Goal: Answer question/provide support: Share knowledge or assist other users

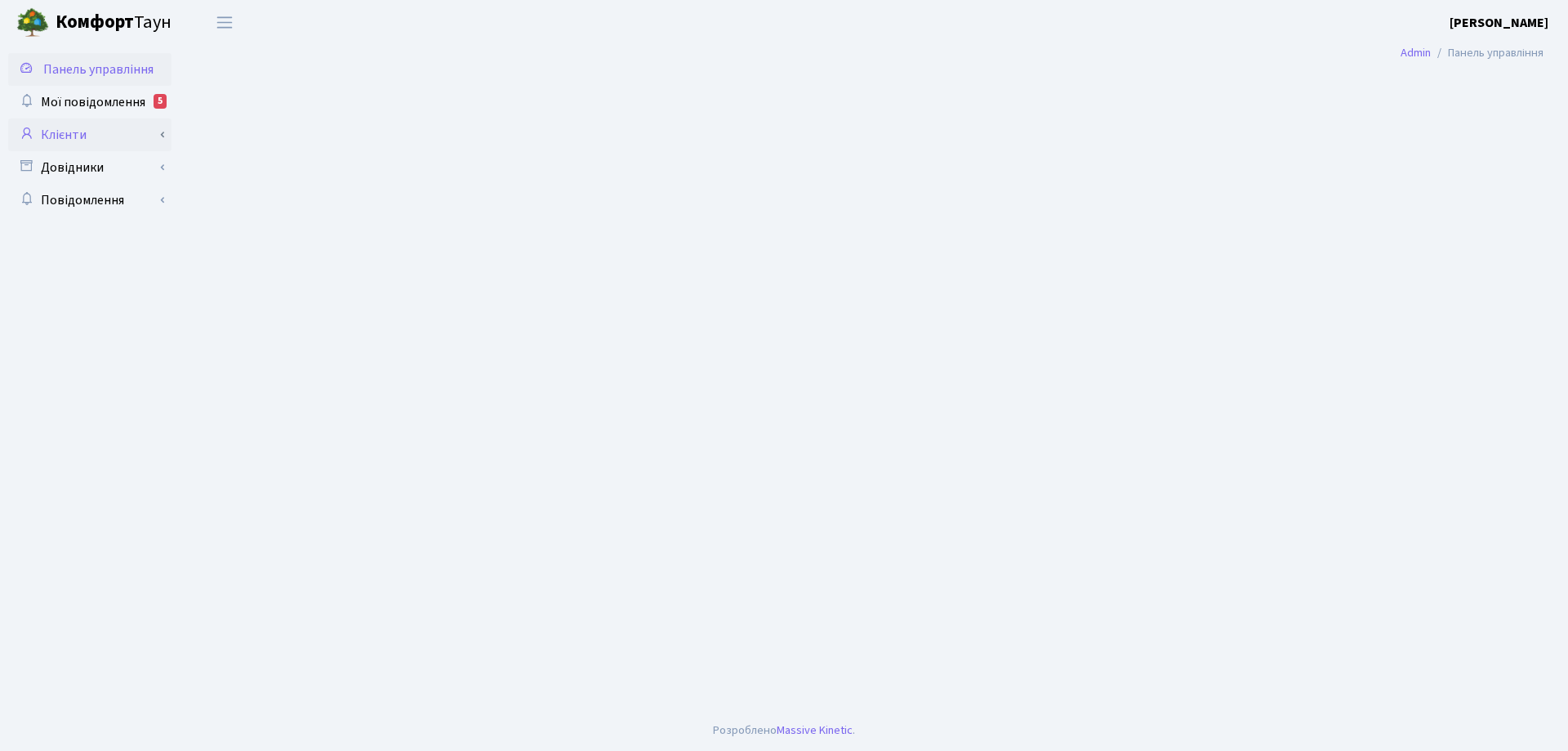
click at [72, 133] on link "Клієнти" at bounding box center [89, 135] width 163 height 32
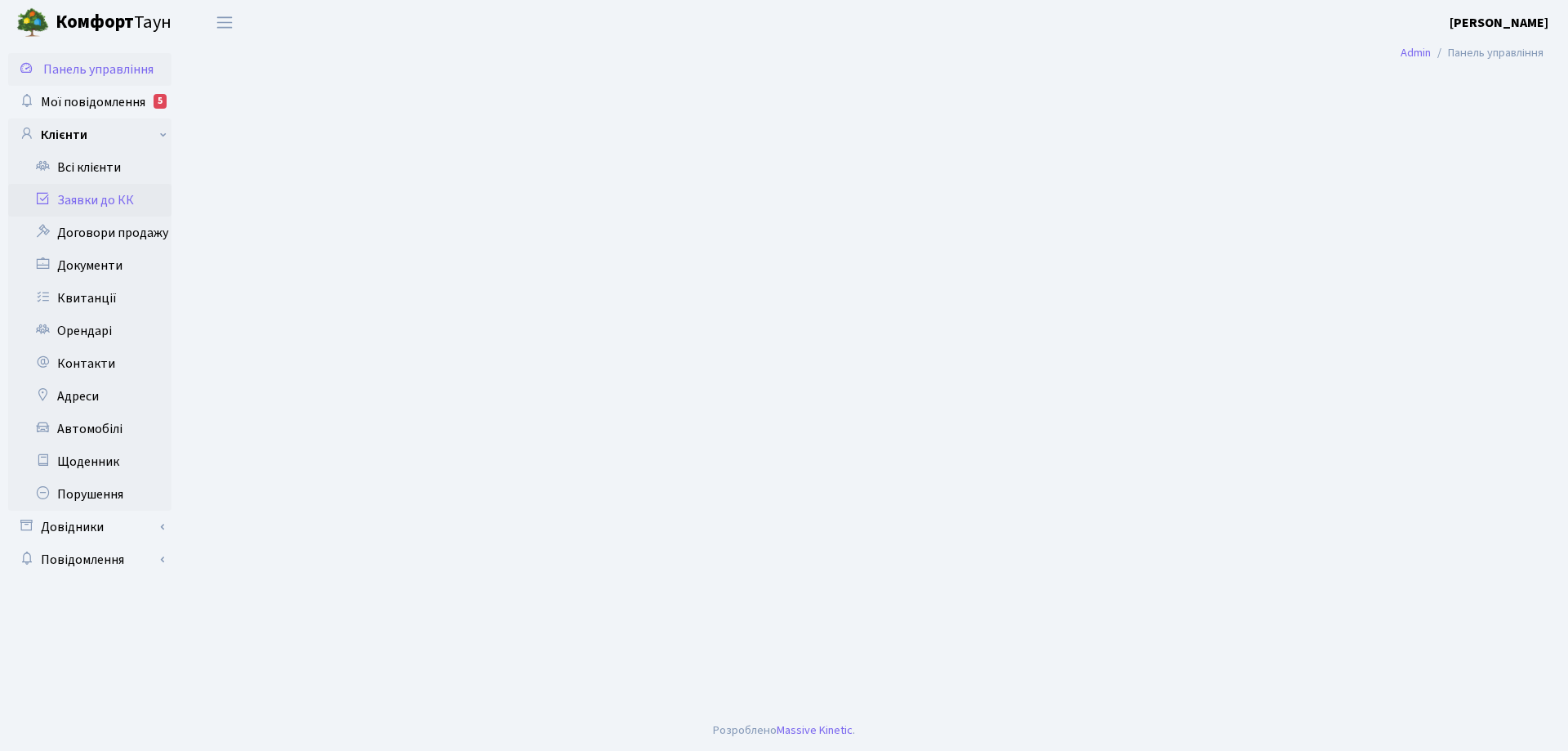
click at [104, 196] on link "Заявки до КК" at bounding box center [89, 200] width 163 height 32
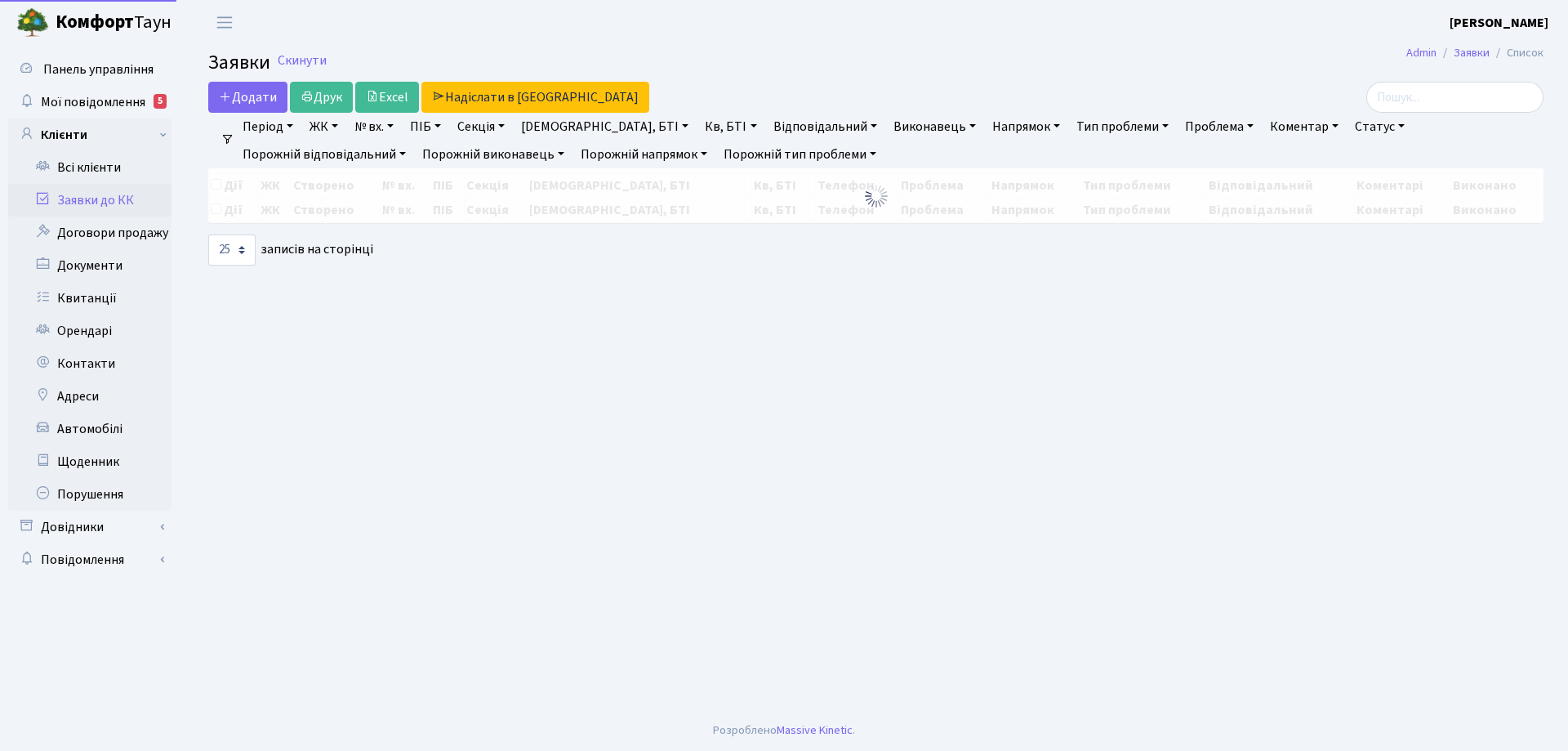
select select "25"
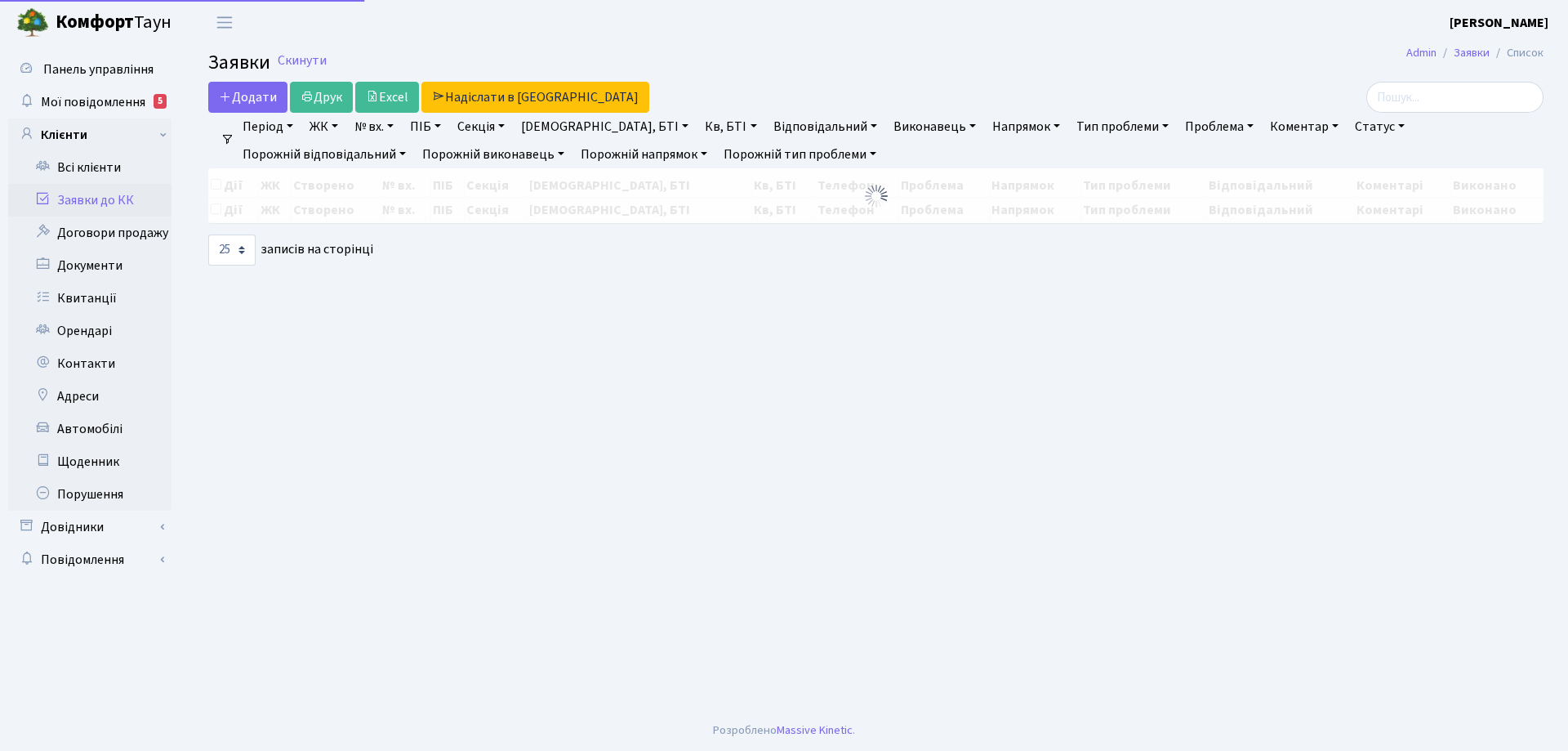
select select "25"
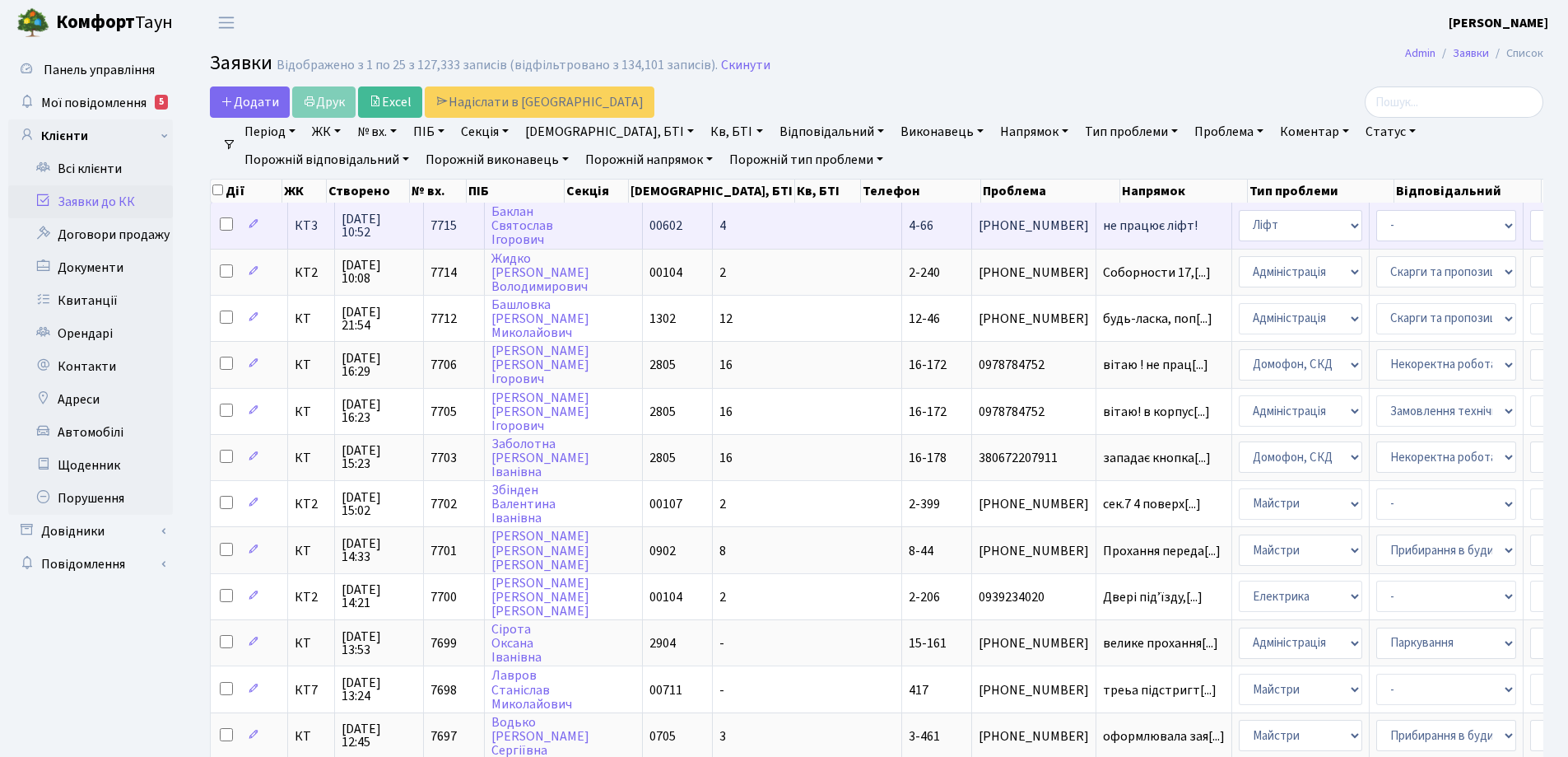
click at [1102, 224] on span "не працює ліфт!" at bounding box center [1163, 225] width 122 height 14
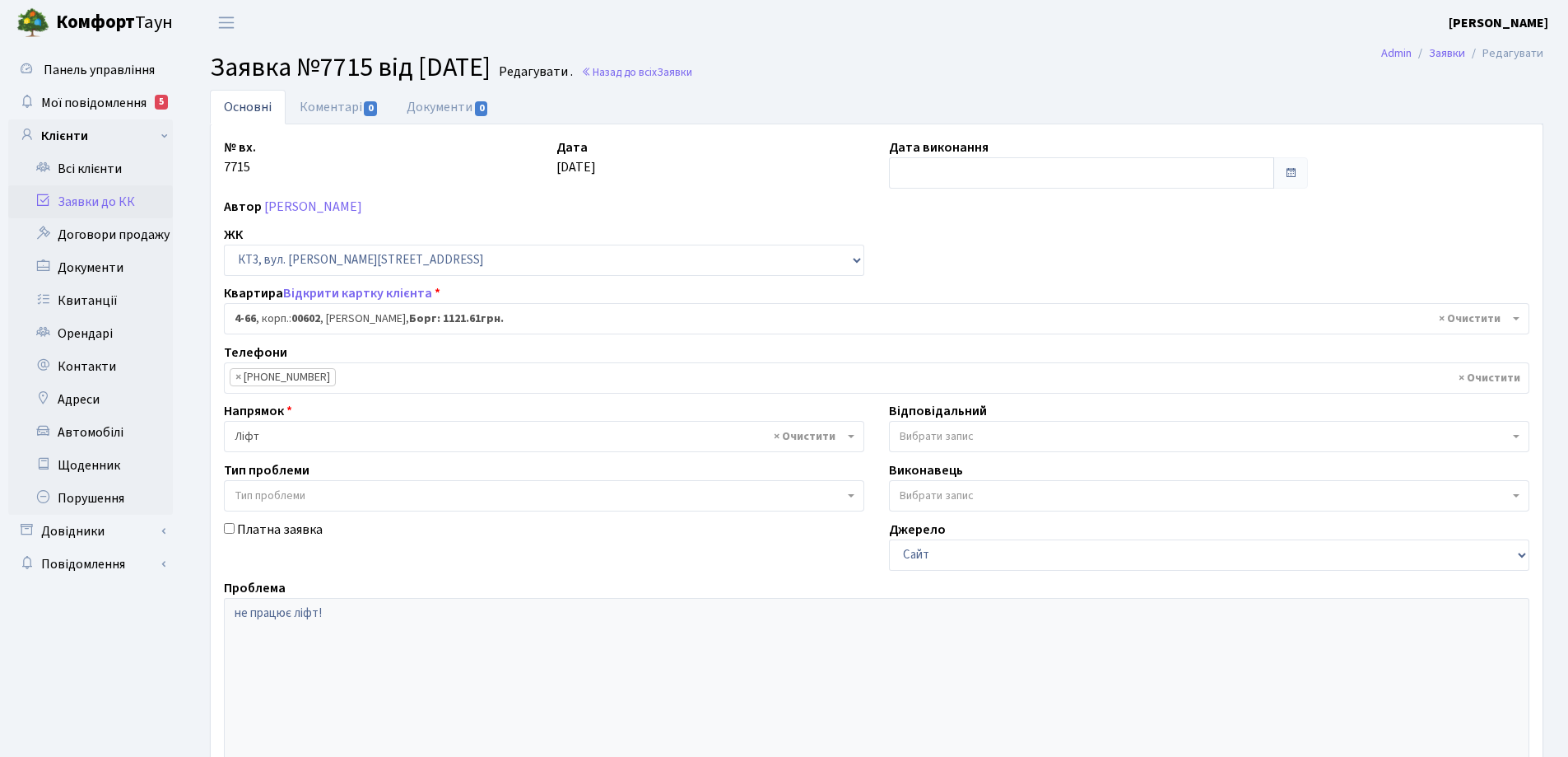
select select "16525"
click at [320, 108] on link "Коментарі 0" at bounding box center [339, 106] width 107 height 34
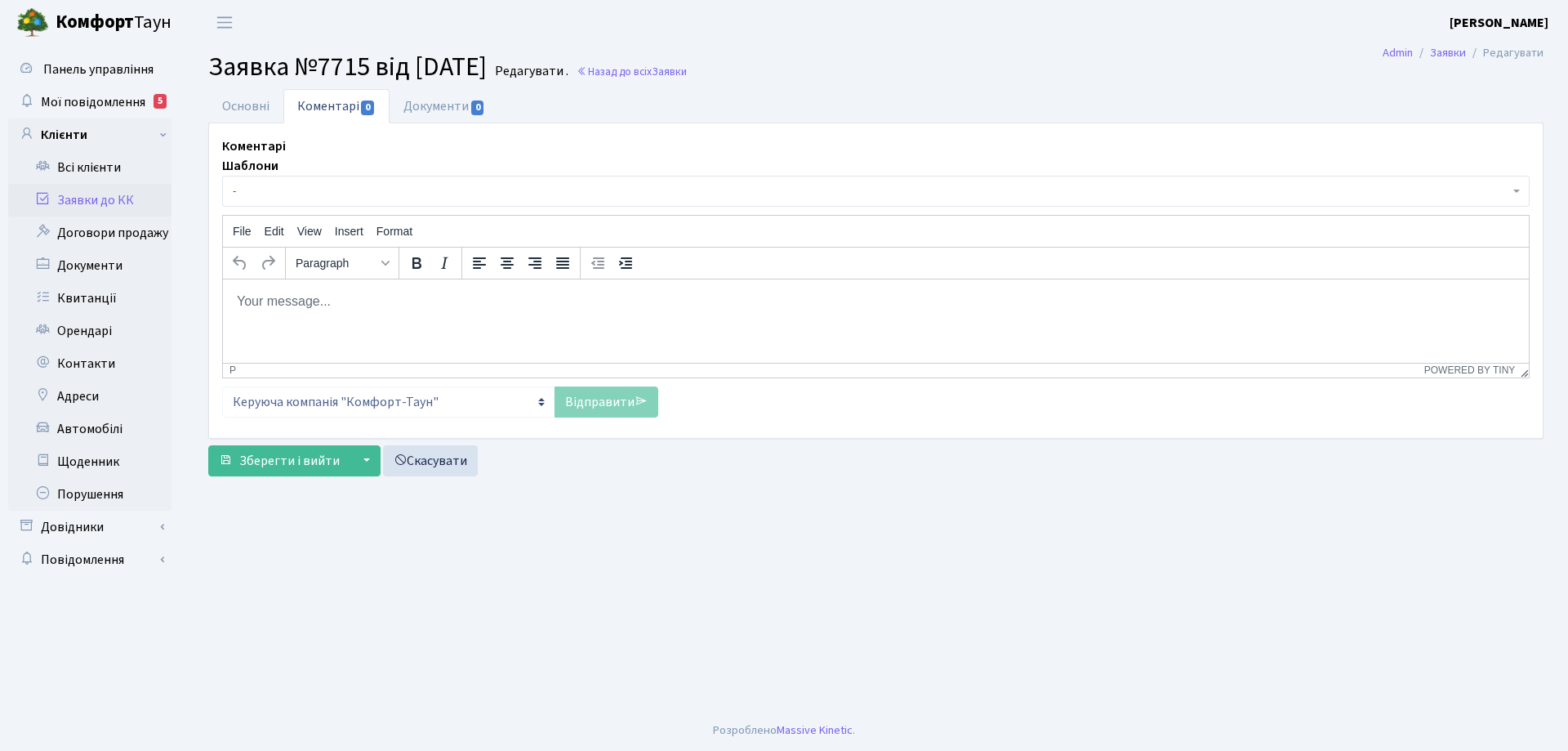
click at [350, 303] on p "Rich Text Area. Press ALT-0 for help." at bounding box center [875, 301] width 1280 height 18
click at [446, 299] on p "Добрий день! Заявку передано до Майстерліфт" at bounding box center [875, 301] width 1280 height 18
click at [527, 302] on p "Добрий день! Заявку передано до "Майстерліфт" at bounding box center [875, 301] width 1280 height 18
click at [602, 402] on link "Відправити" at bounding box center [606, 402] width 104 height 31
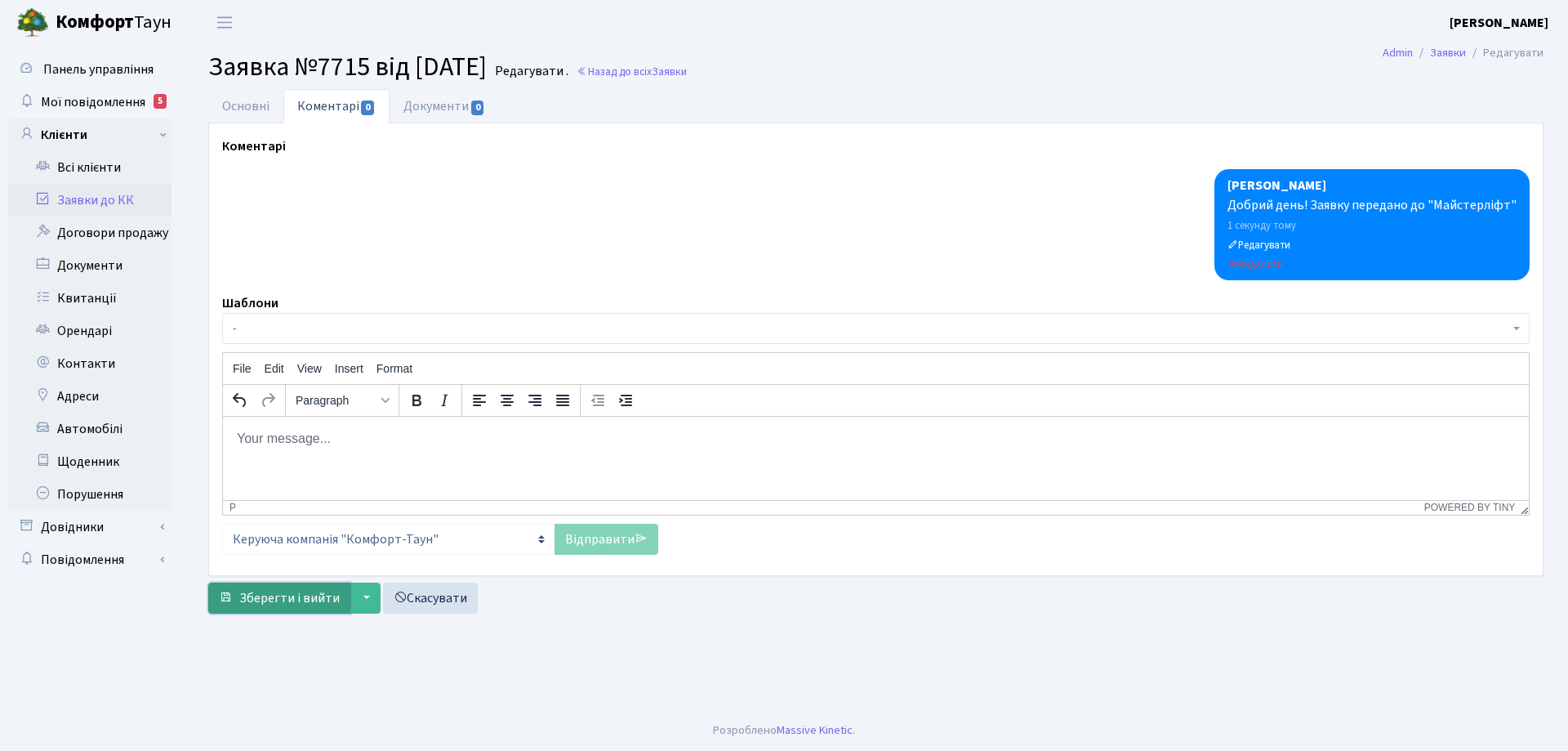
click at [276, 602] on span "Зберегти і вийти" at bounding box center [290, 598] width 101 height 18
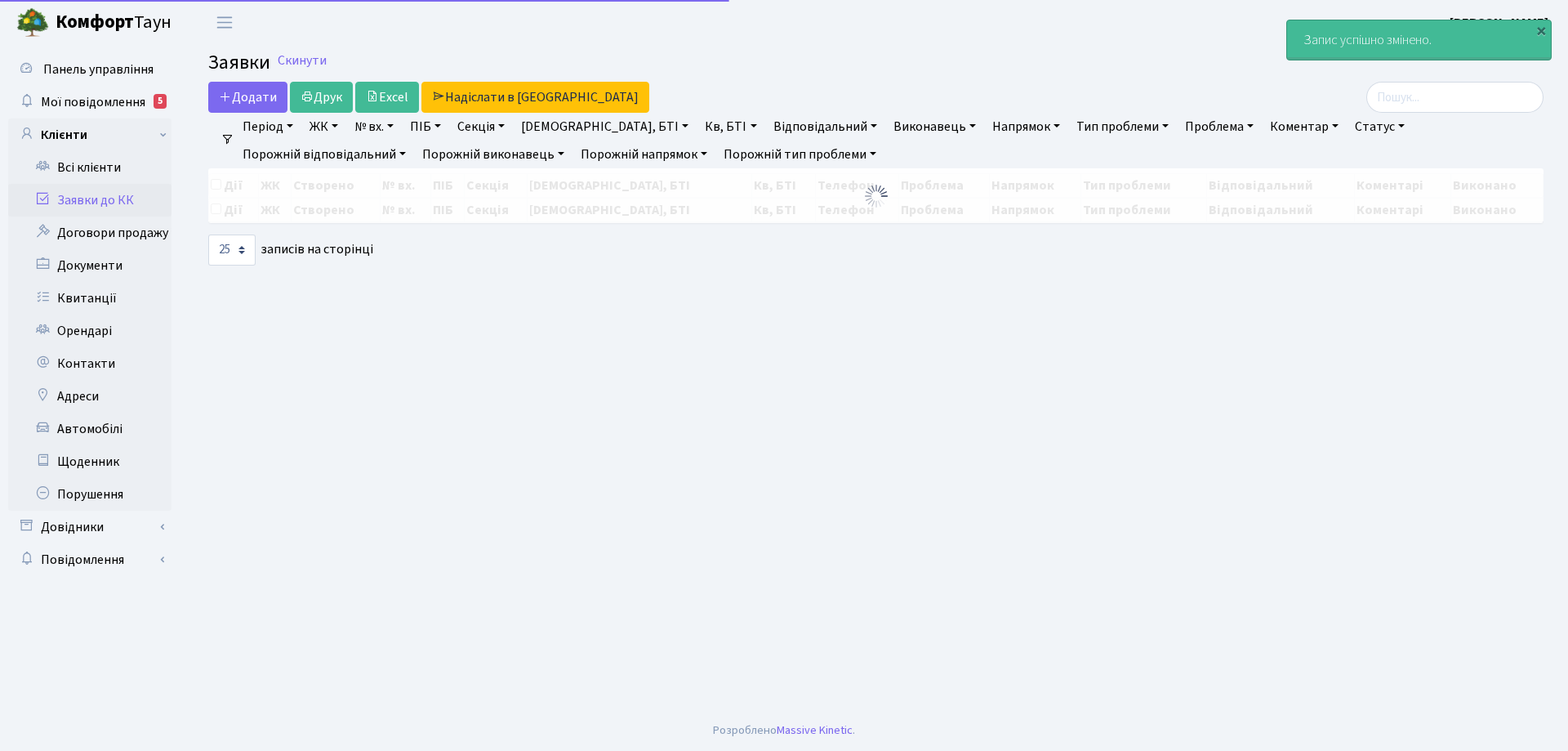
select select "25"
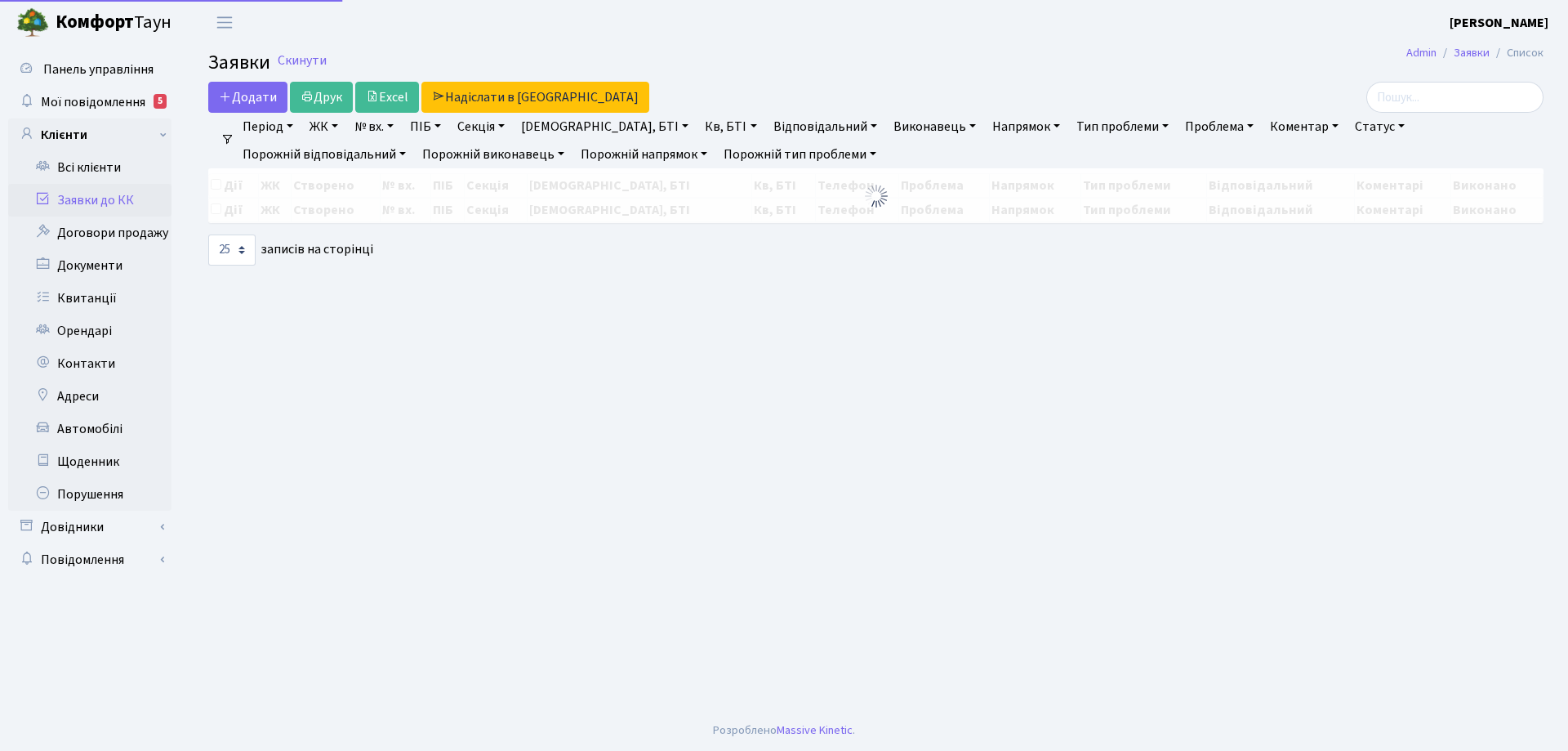
select select "25"
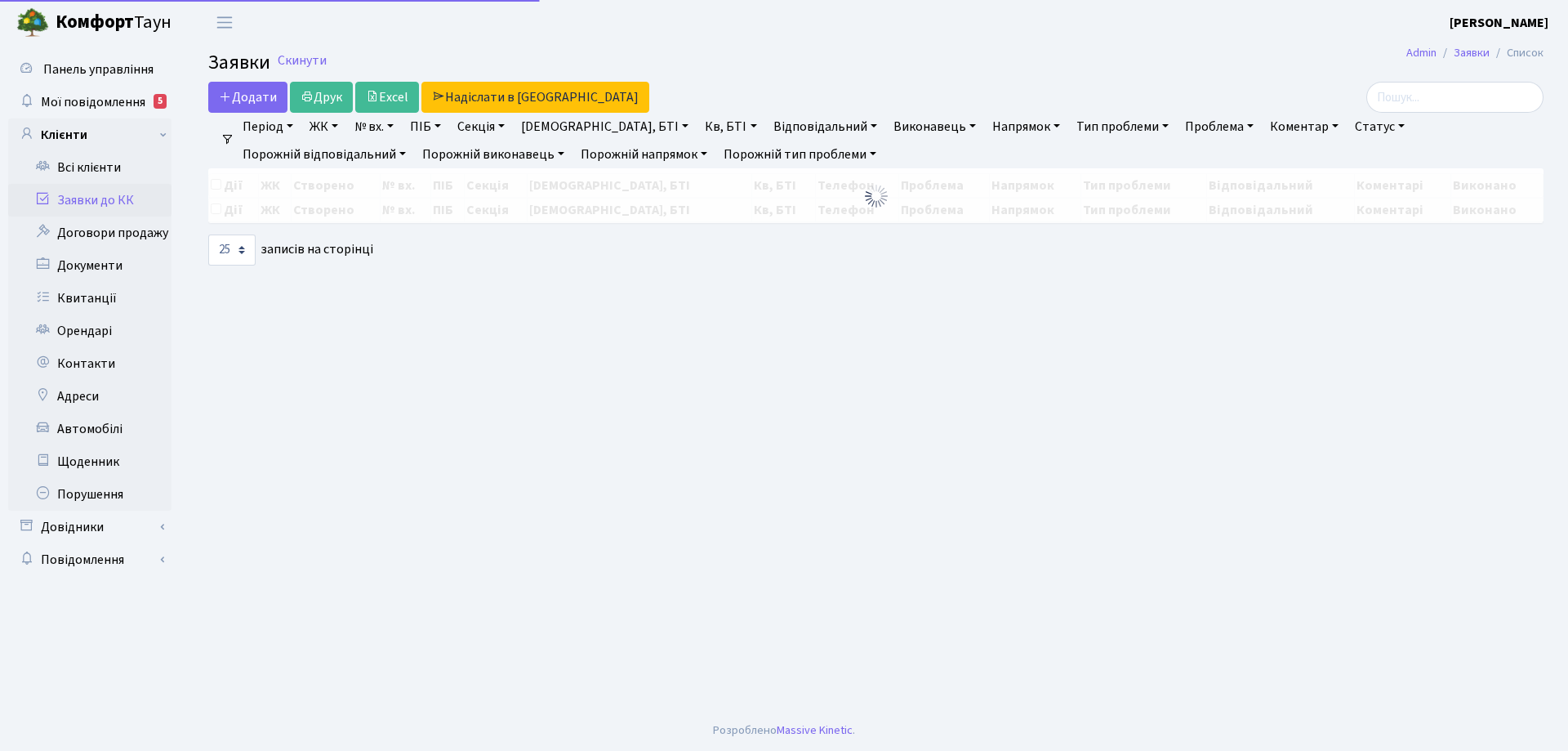
select select "25"
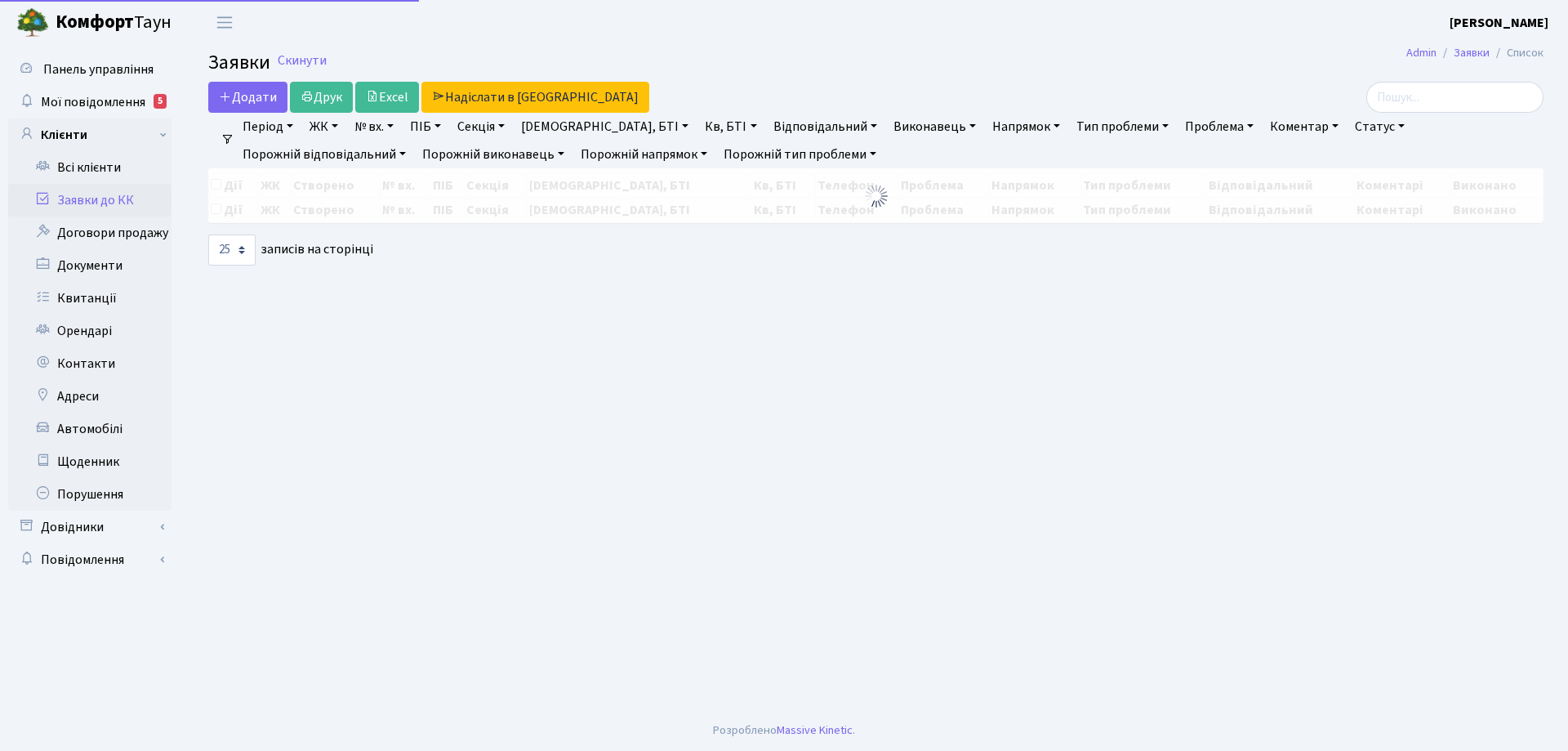
select select "25"
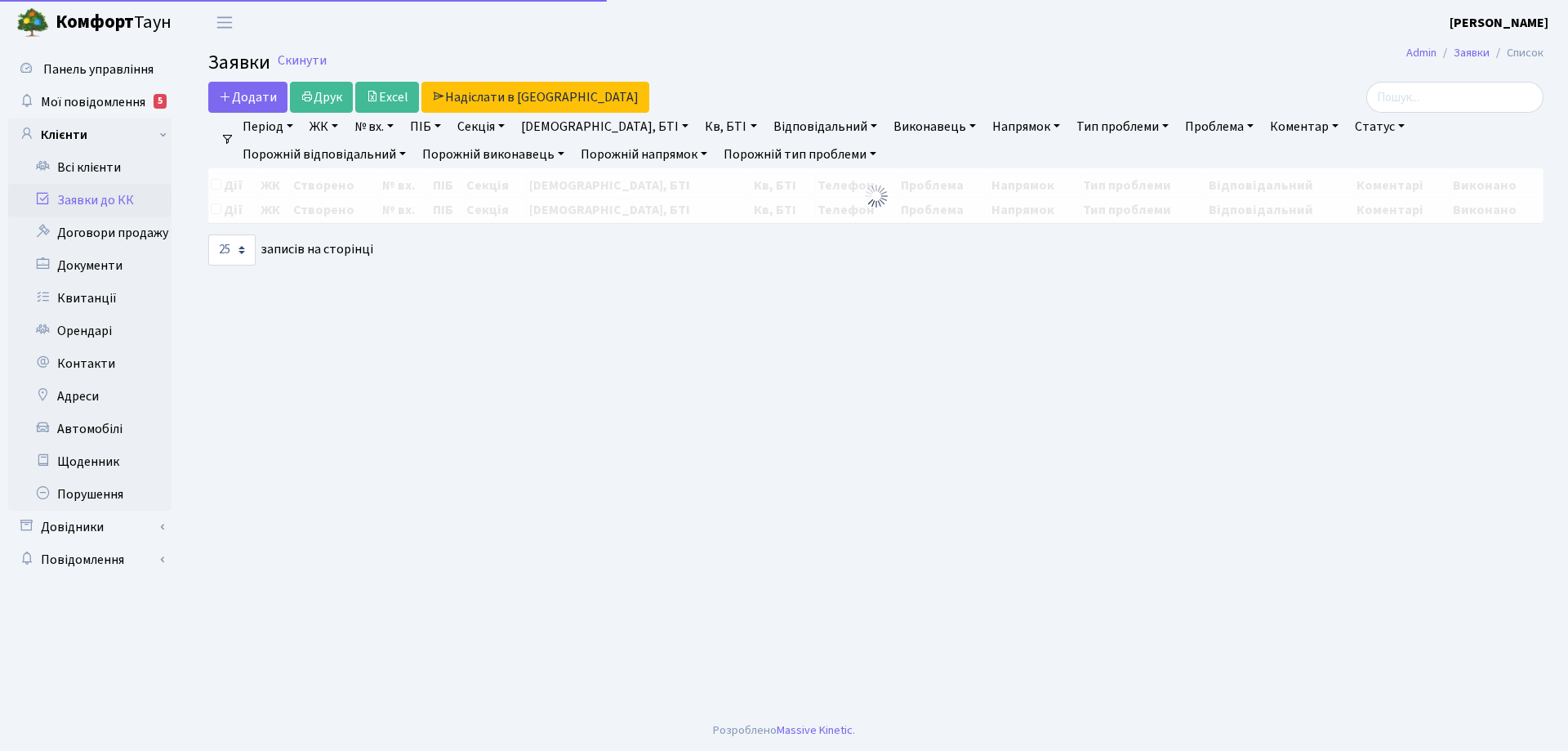
select select "25"
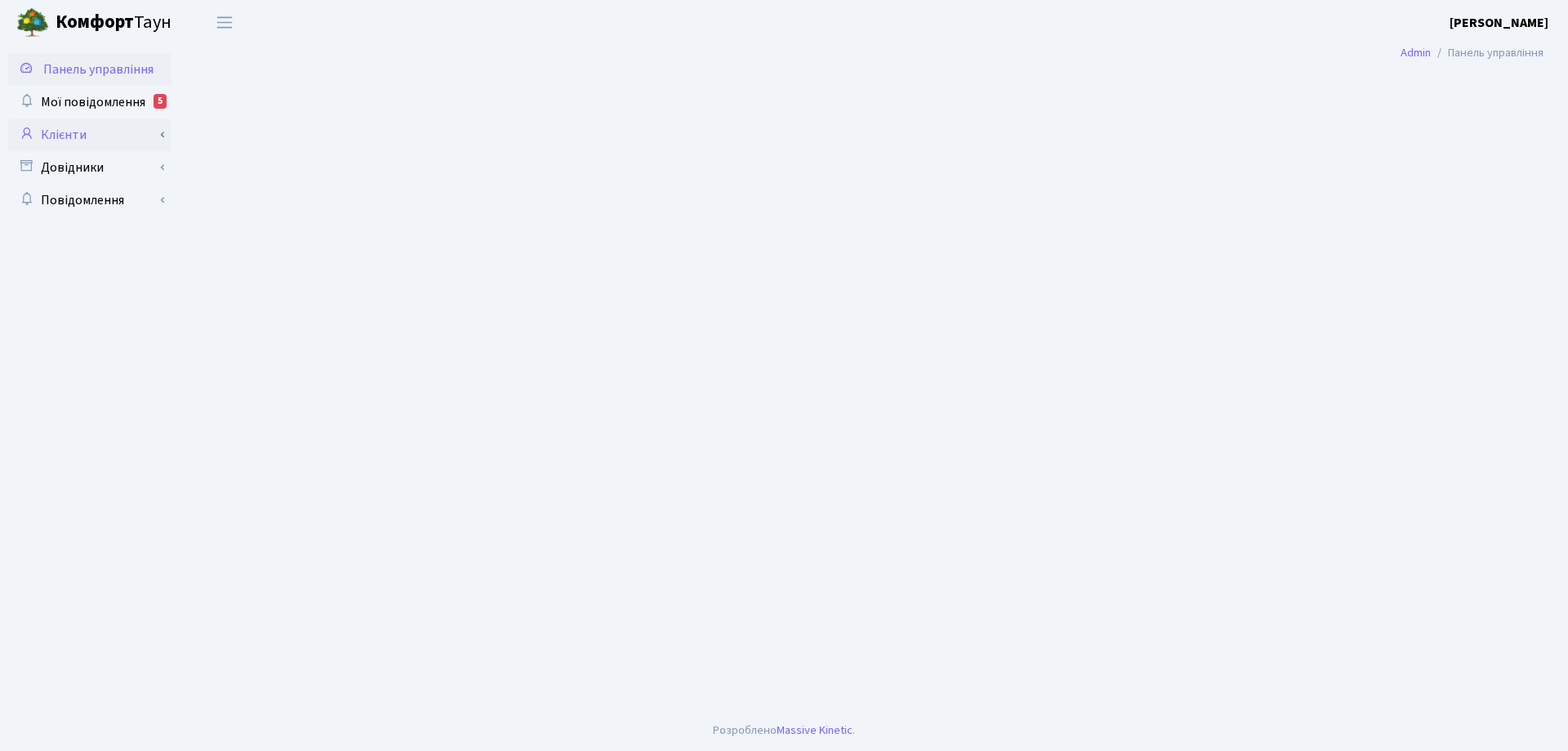
click at [77, 133] on link "Клієнти" at bounding box center [89, 135] width 163 height 32
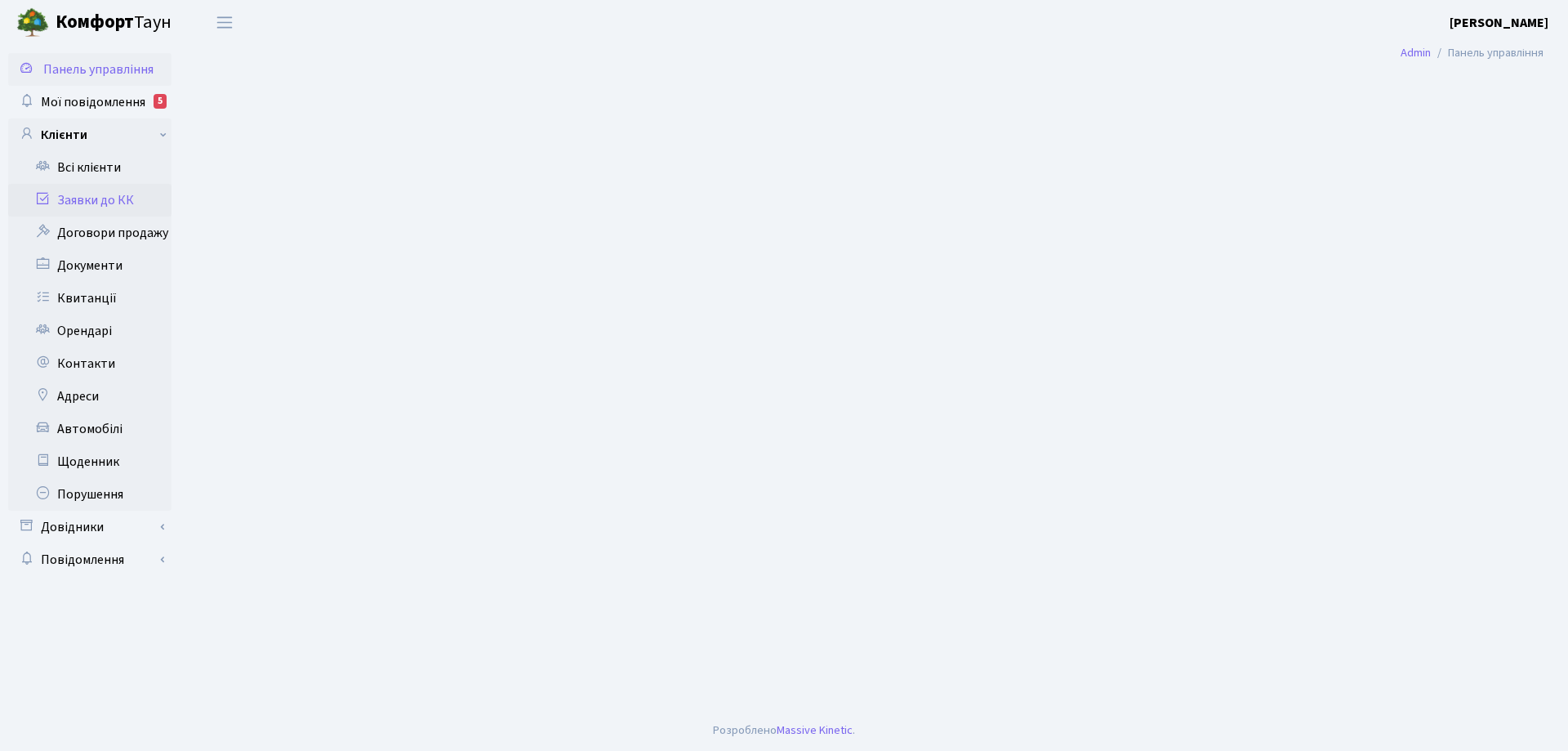
click at [97, 201] on link "Заявки до КК" at bounding box center [89, 200] width 163 height 32
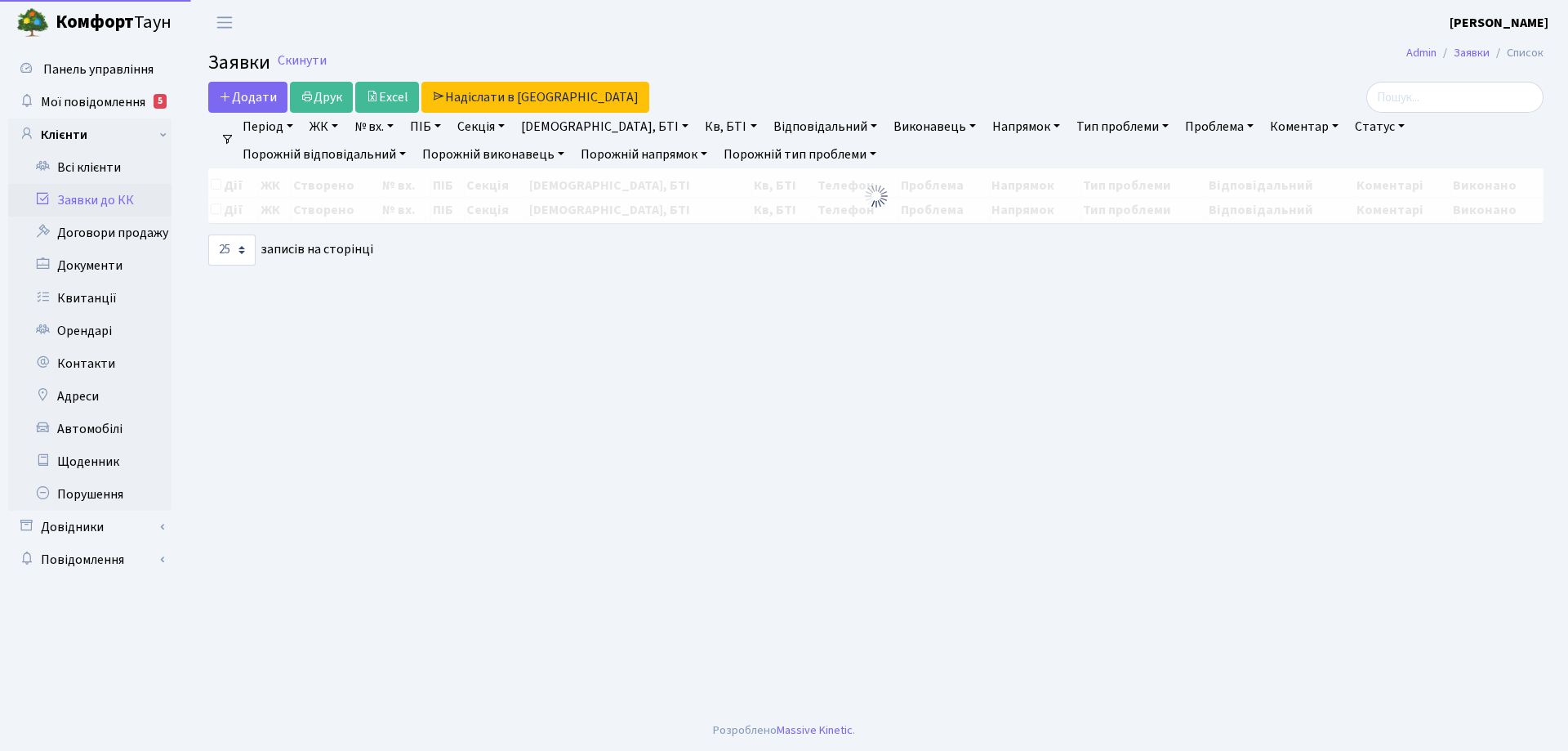
select select "25"
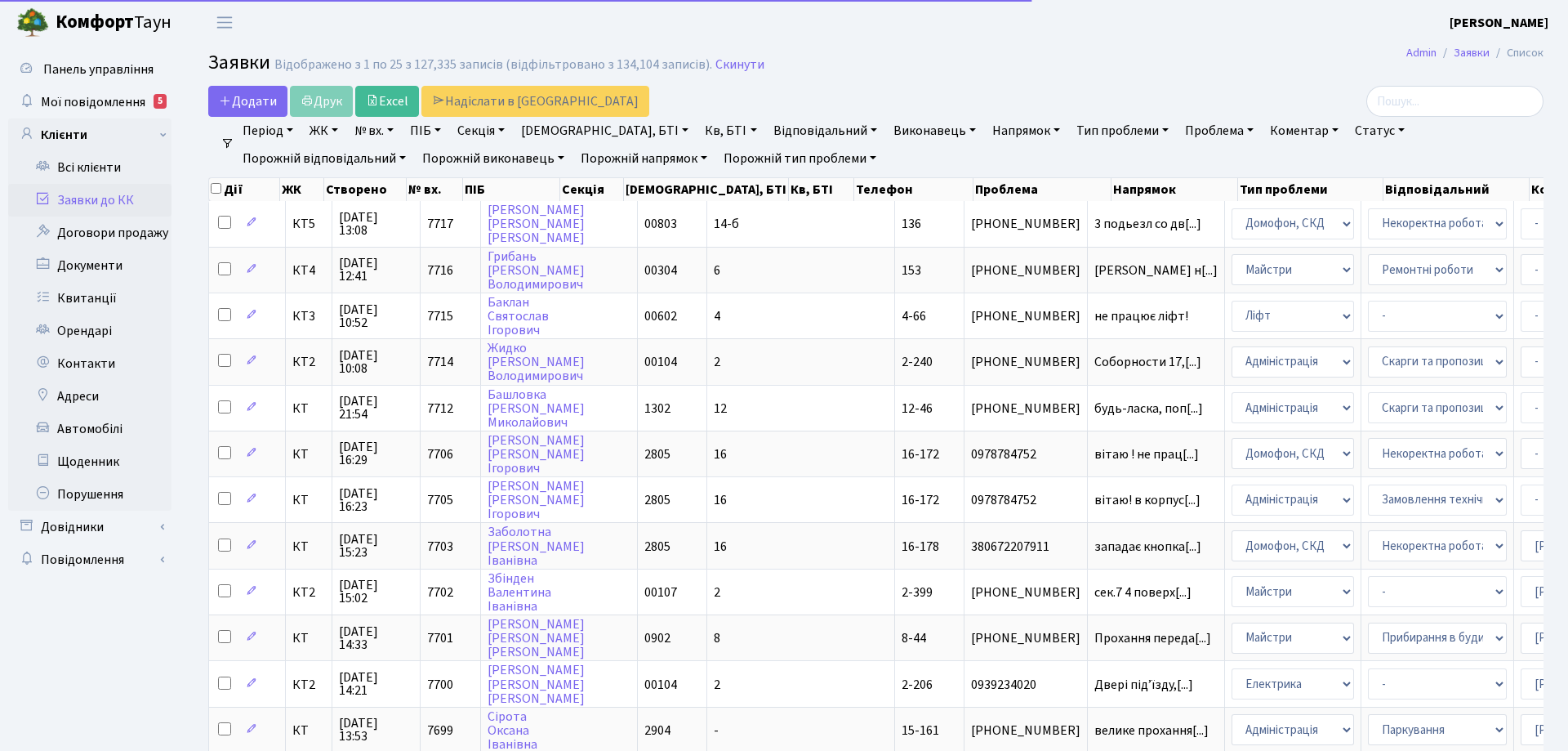
select select "25"
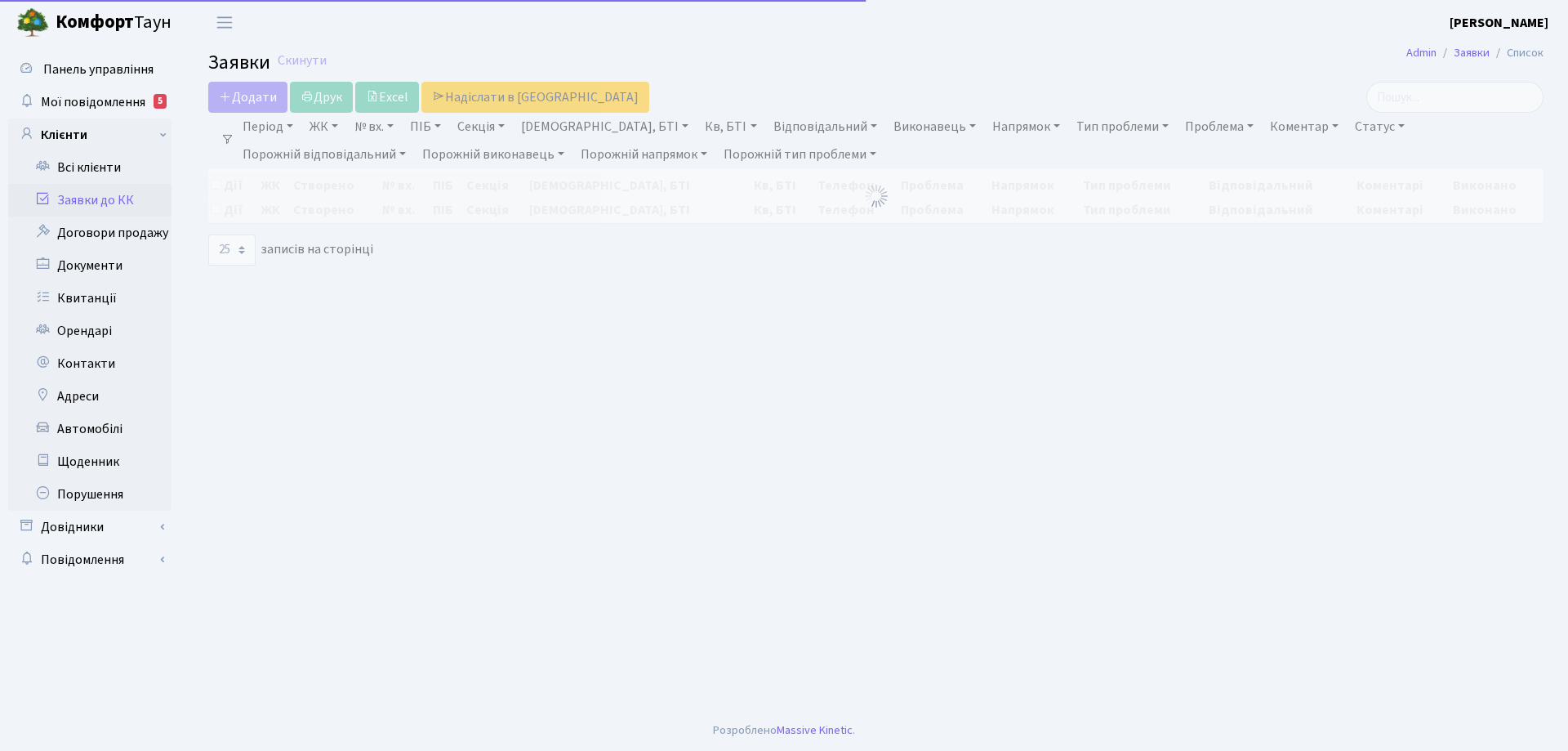
select select "25"
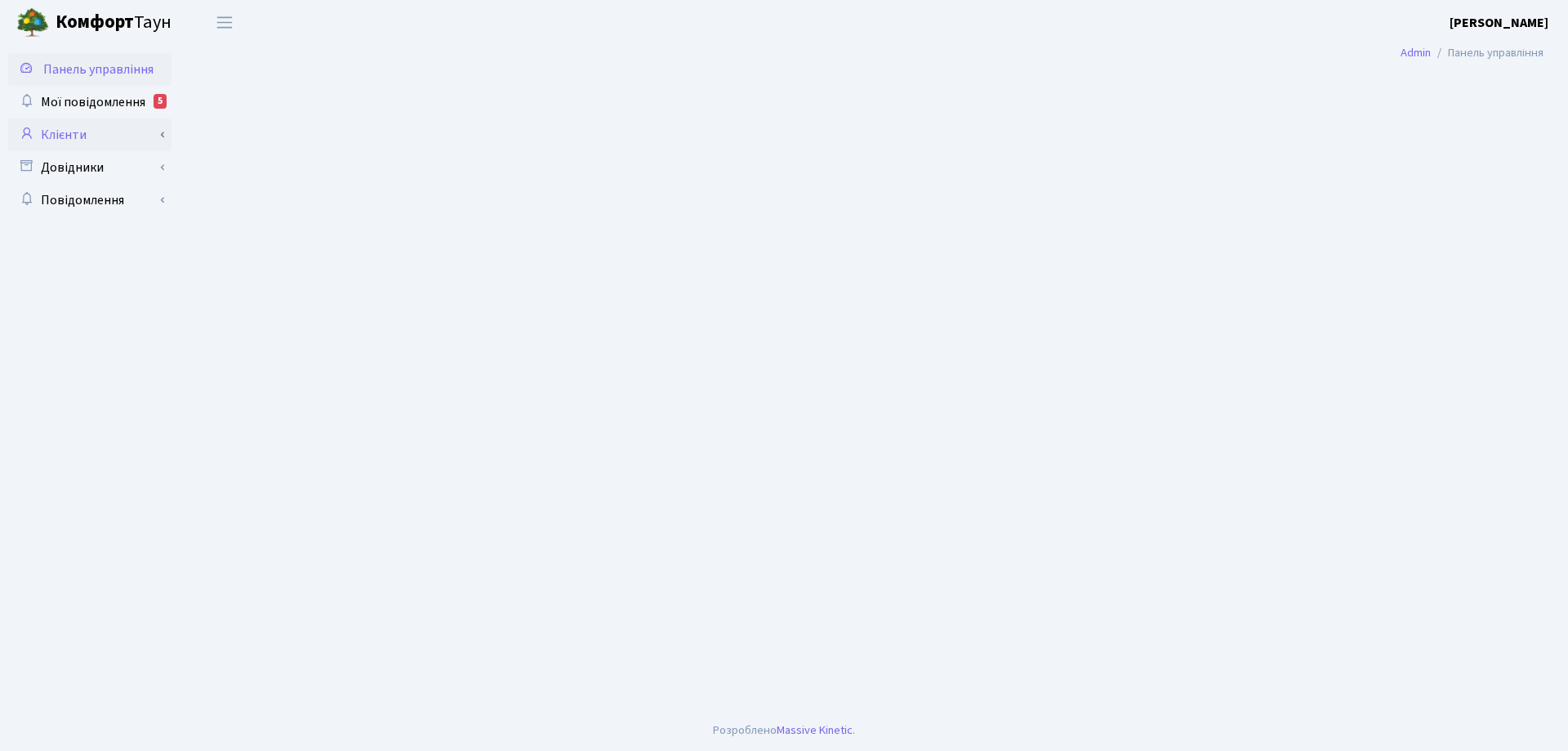
click at [85, 136] on link "Клієнти" at bounding box center [89, 135] width 163 height 32
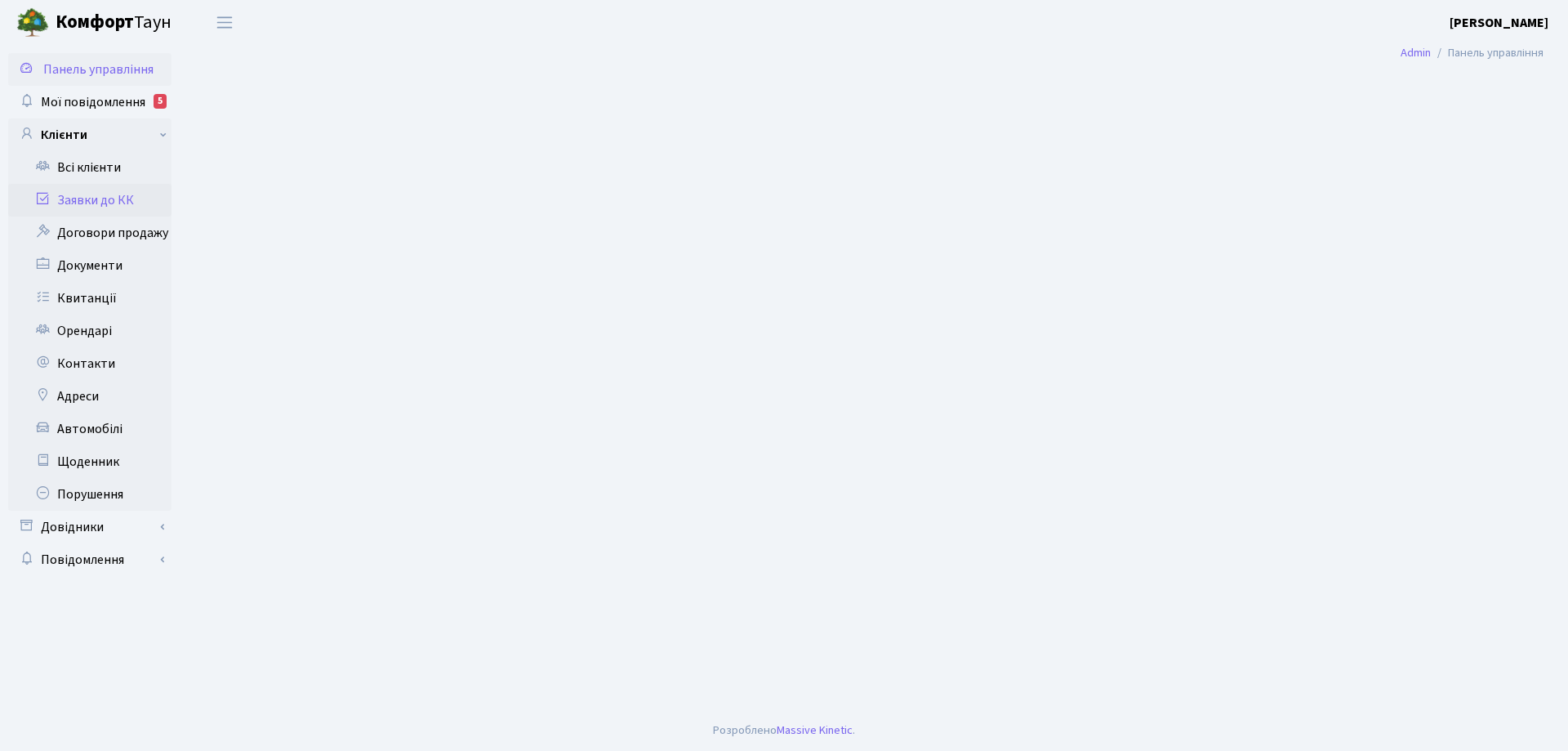
click at [92, 199] on link "Заявки до КК" at bounding box center [89, 200] width 163 height 32
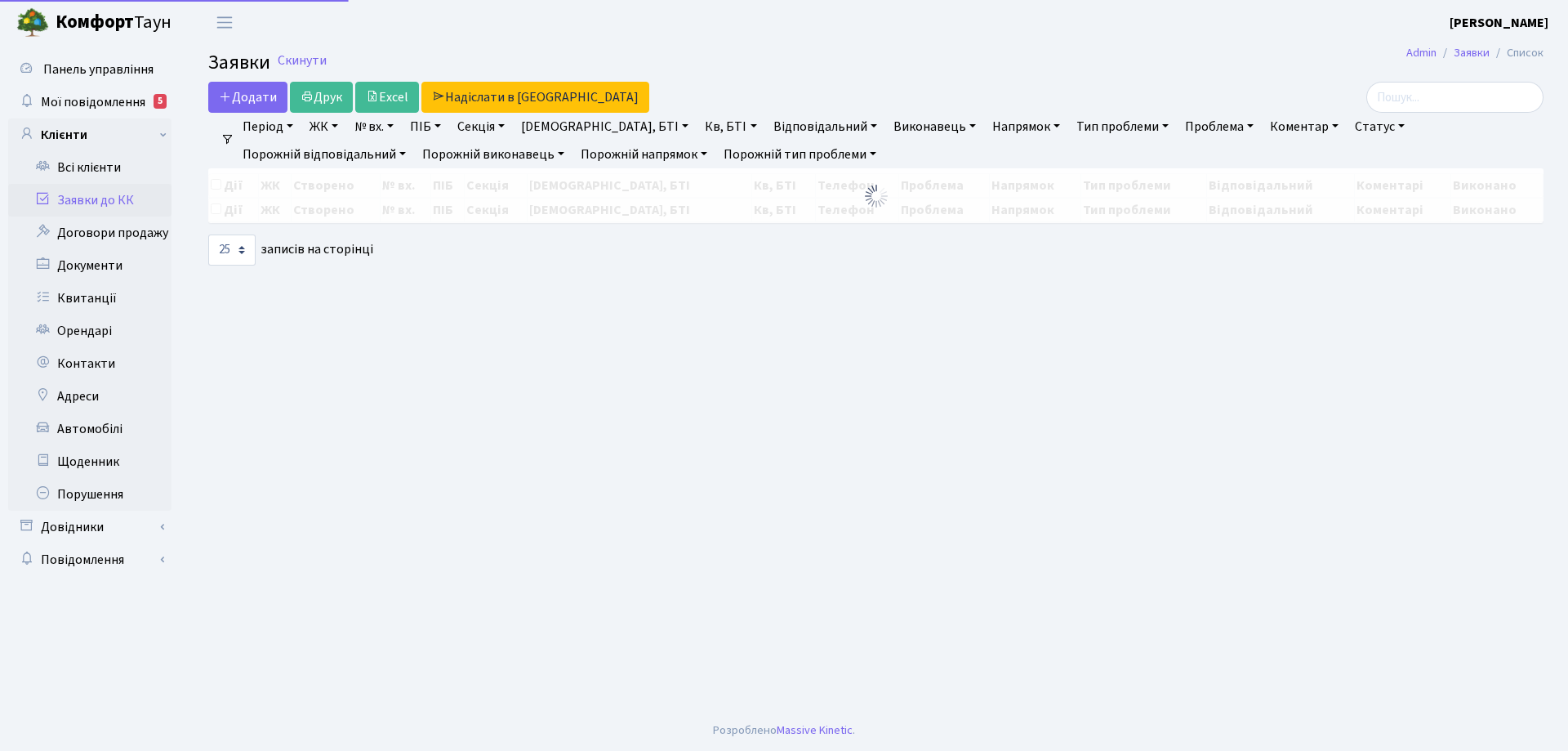
select select "25"
